Goal: Find specific page/section: Find specific page/section

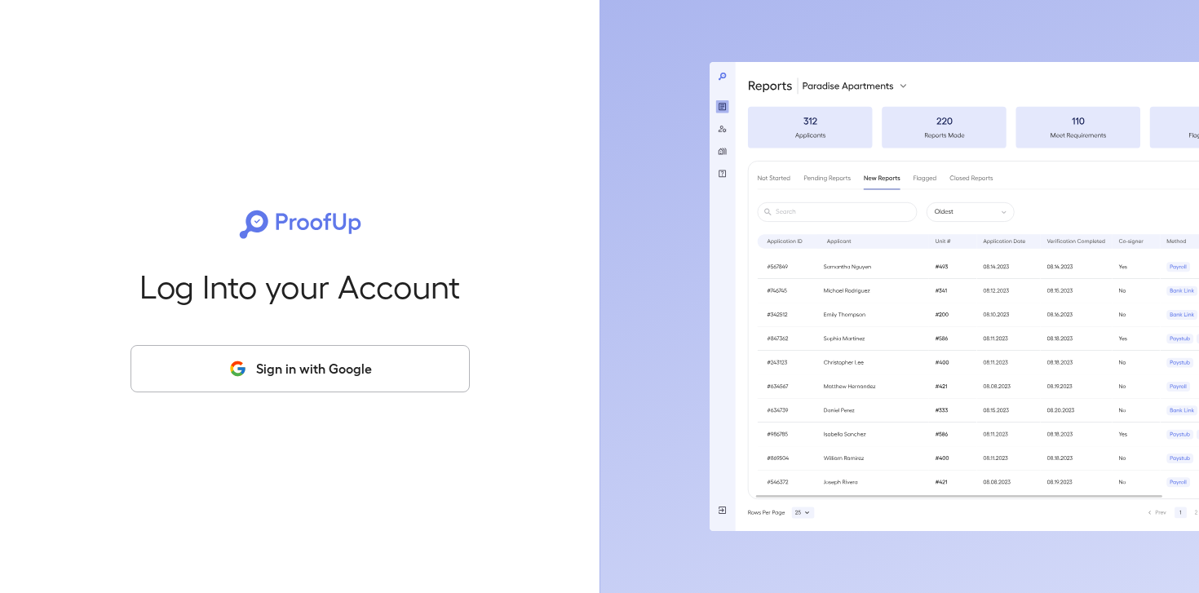
click at [330, 360] on button "Sign in with Google" at bounding box center [300, 368] width 339 height 47
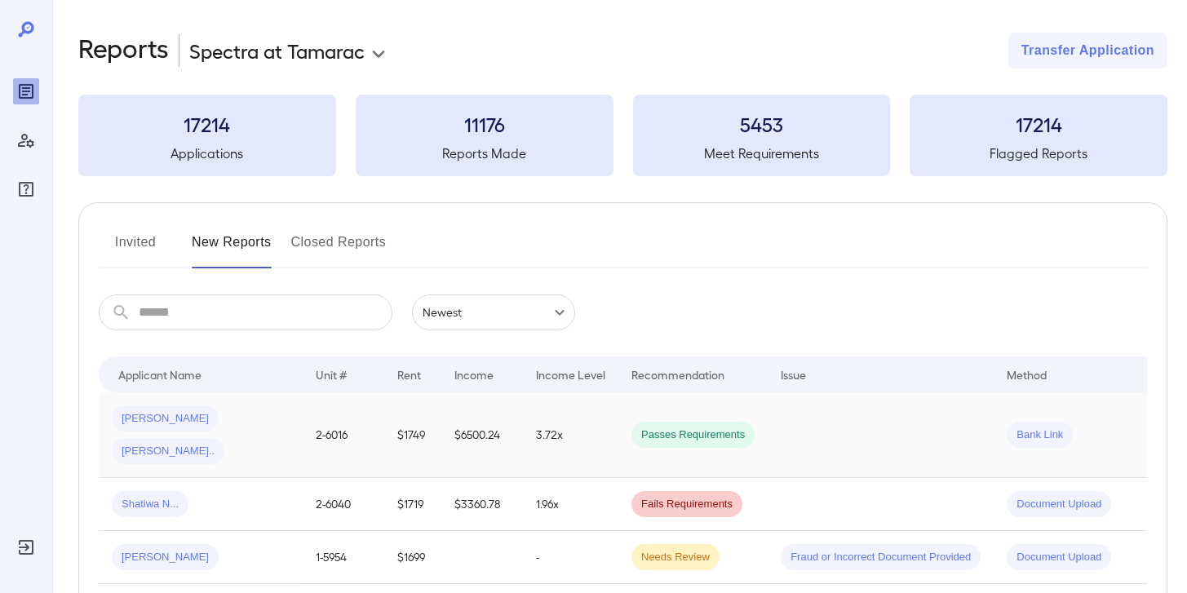
click at [224, 438] on div "Yanelis A..." at bounding box center [168, 451] width 113 height 26
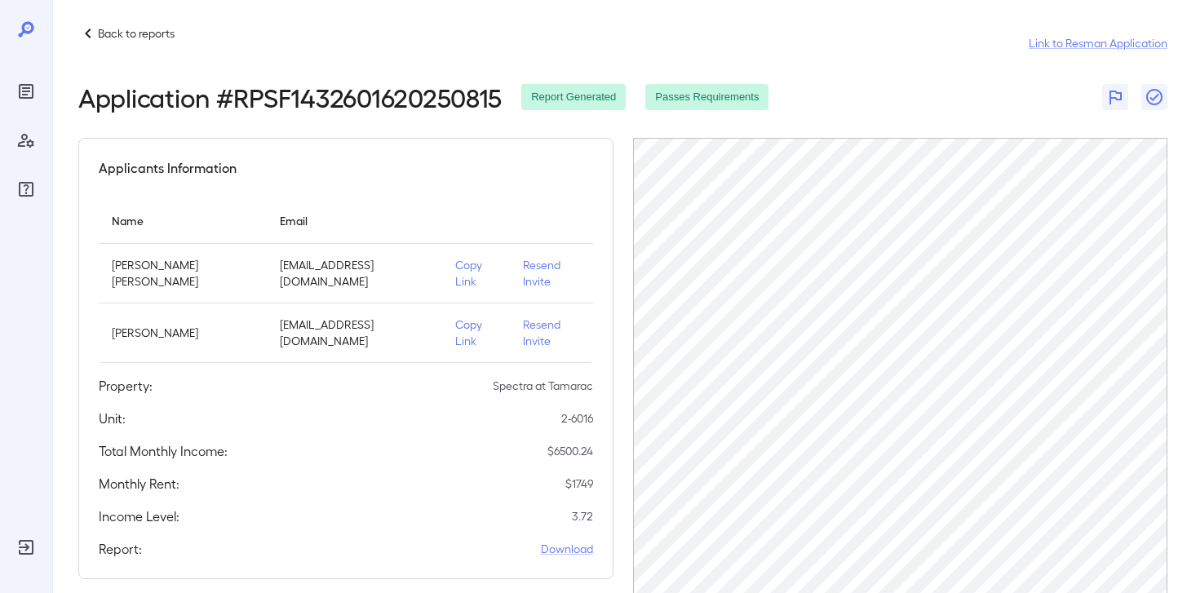
scroll to position [10, 0]
click at [144, 35] on p "Back to reports" at bounding box center [136, 32] width 77 height 16
